Goal: Navigation & Orientation: Understand site structure

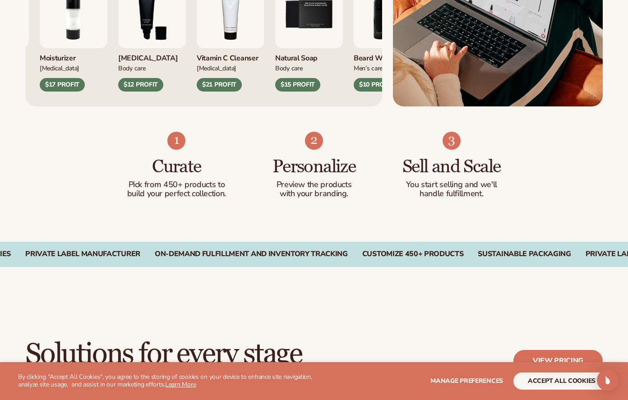
scroll to position [509, 0]
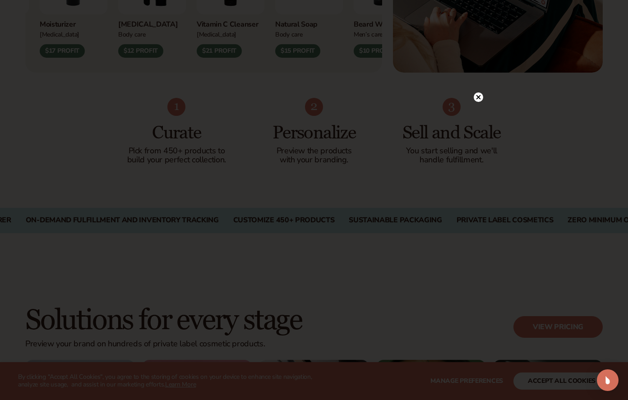
click at [480, 96] on circle at bounding box center [477, 96] width 9 height 9
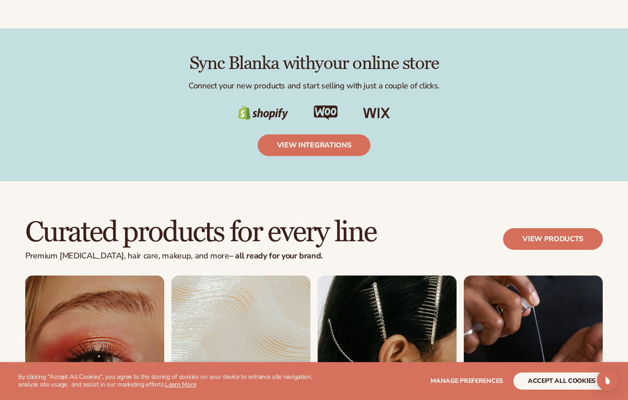
scroll to position [1673, 0]
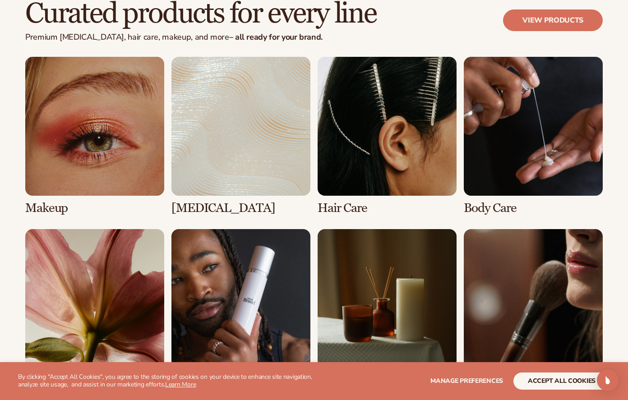
click at [403, 144] on link "3 / 8" at bounding box center [386, 136] width 139 height 158
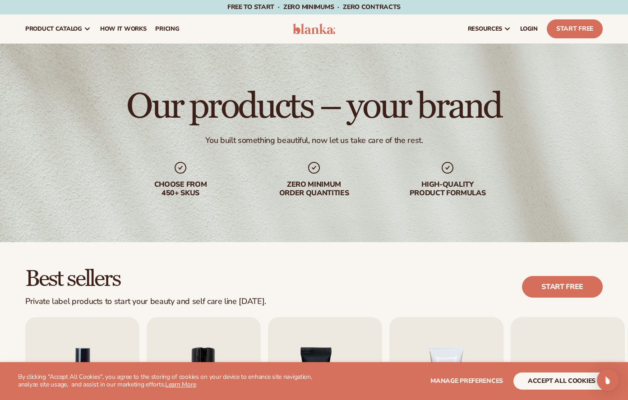
scroll to position [297, 0]
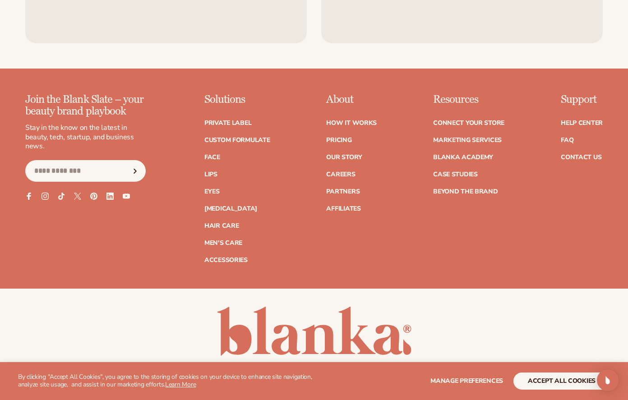
scroll to position [3523, 0]
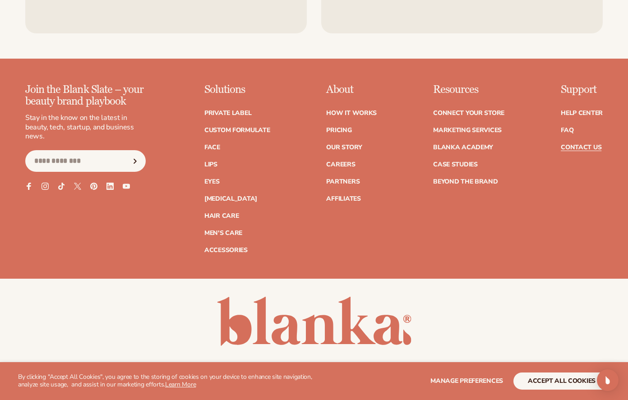
click at [590, 144] on link "Contact Us" at bounding box center [580, 147] width 41 height 6
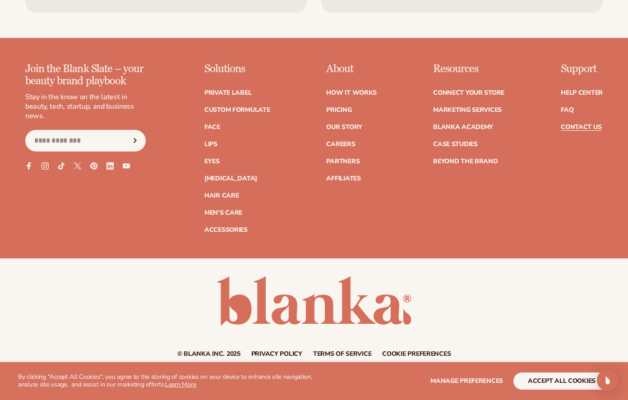
scroll to position [794, 0]
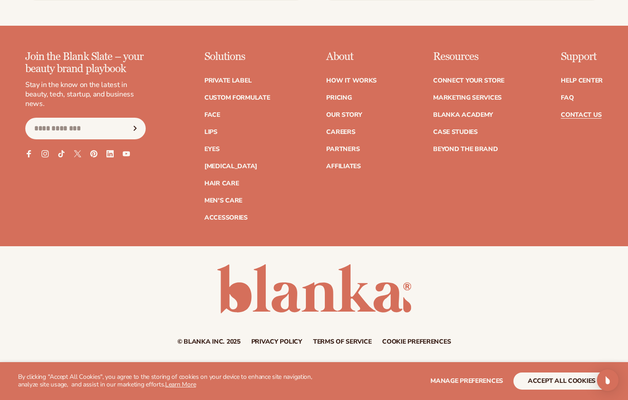
click at [288, 341] on link "Privacy policy" at bounding box center [276, 342] width 51 height 6
click at [225, 202] on link "Men's Care" at bounding box center [223, 200] width 38 height 6
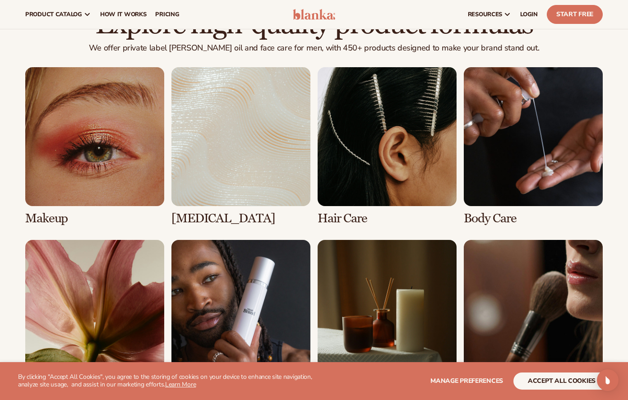
scroll to position [615, 0]
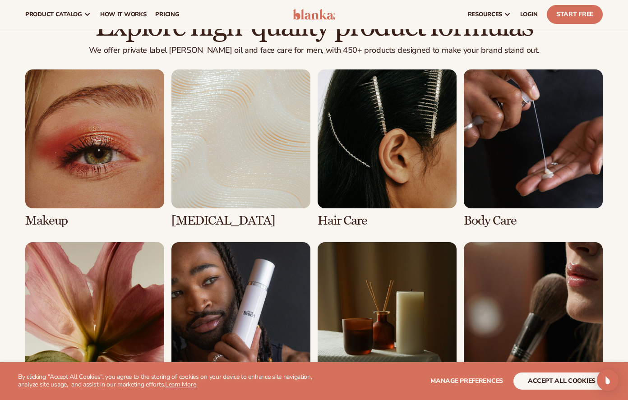
click at [528, 158] on link "4 / 8" at bounding box center [532, 148] width 139 height 158
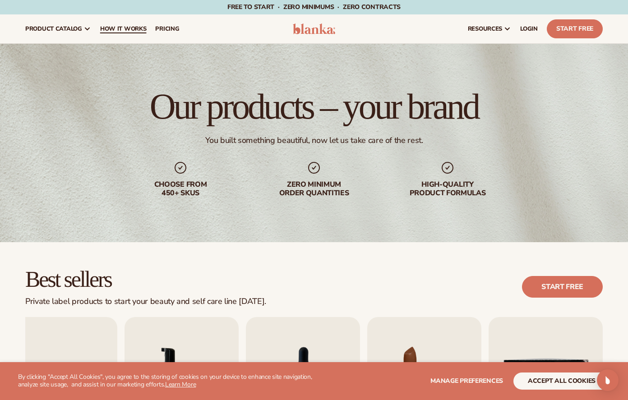
click at [125, 19] on link "How It Works" at bounding box center [123, 28] width 55 height 29
